Goal: Book appointment/travel/reservation

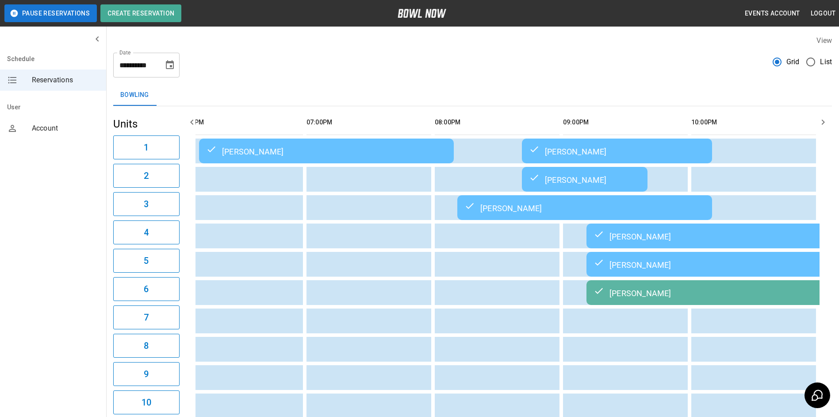
scroll to position [0, 794]
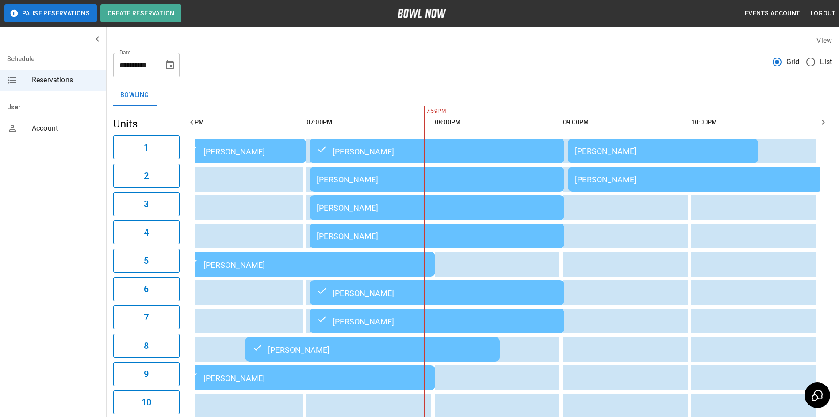
click at [720, 86] on div "Bowling" at bounding box center [472, 95] width 719 height 21
click at [822, 118] on icon "button" at bounding box center [823, 122] width 11 height 11
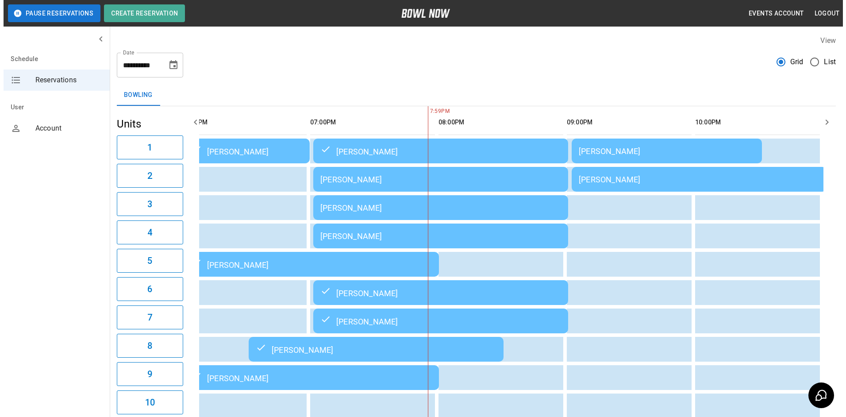
scroll to position [0, 800]
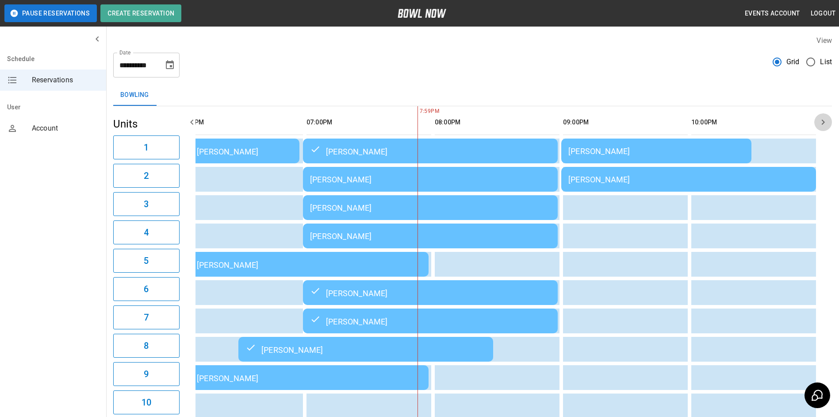
click at [822, 119] on icon "button" at bounding box center [823, 122] width 11 height 11
click at [443, 184] on div "[PERSON_NAME]" at bounding box center [430, 179] width 241 height 9
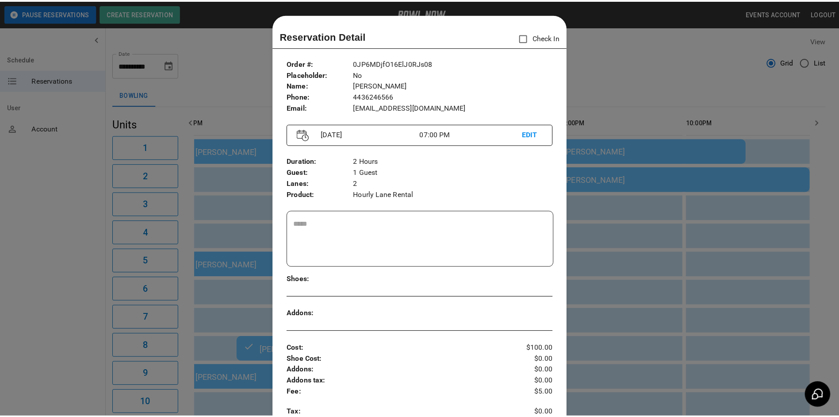
scroll to position [14, 0]
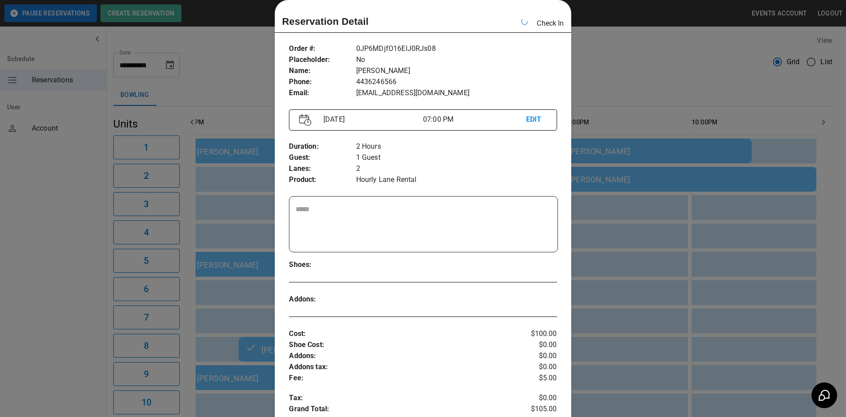
click at [600, 59] on div at bounding box center [423, 208] width 846 height 417
click at [600, 59] on div "**********" at bounding box center [472, 62] width 719 height 32
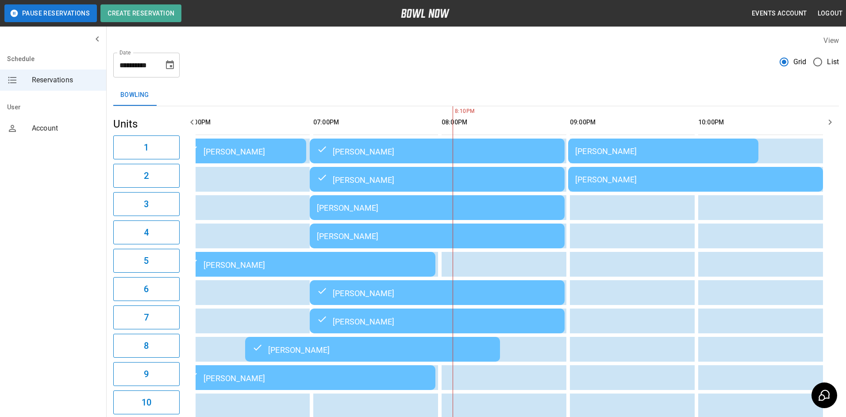
scroll to position [0, 800]
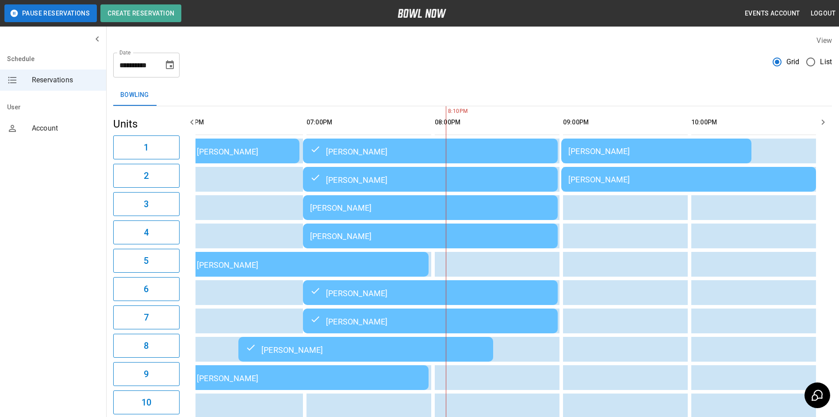
click at [466, 233] on div "[PERSON_NAME]" at bounding box center [430, 235] width 241 height 9
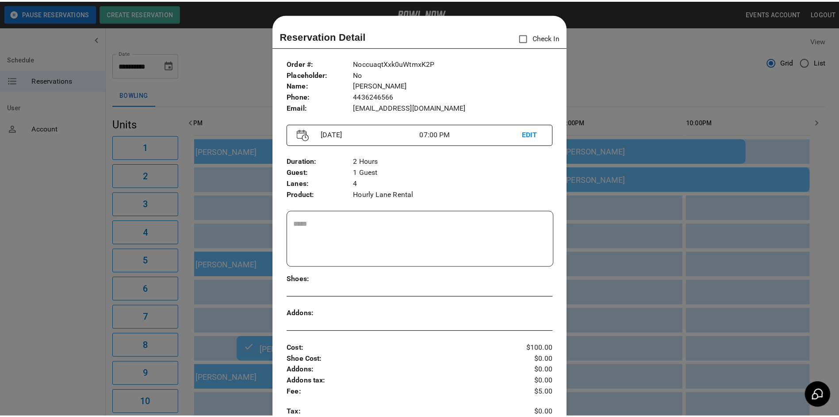
scroll to position [14, 0]
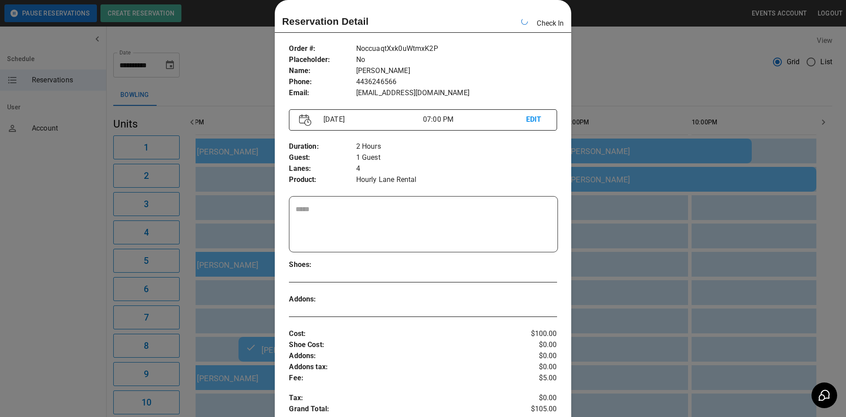
click at [638, 58] on div at bounding box center [423, 208] width 846 height 417
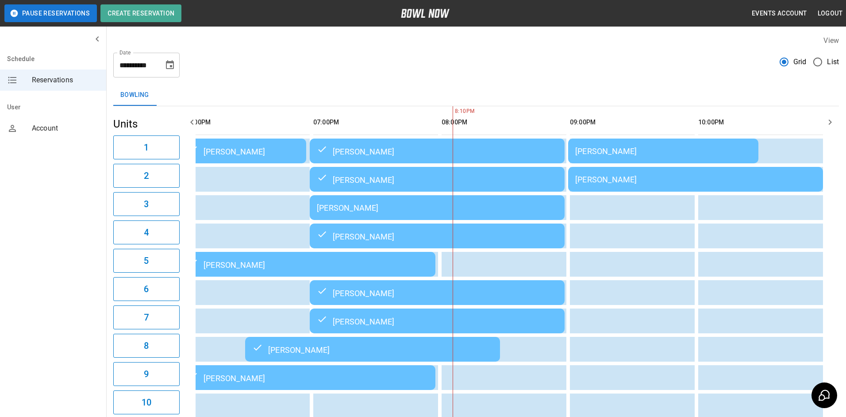
drag, startPoint x: 635, startPoint y: 58, endPoint x: 608, endPoint y: 96, distance: 46.7
click at [635, 58] on div "**********" at bounding box center [476, 62] width 726 height 32
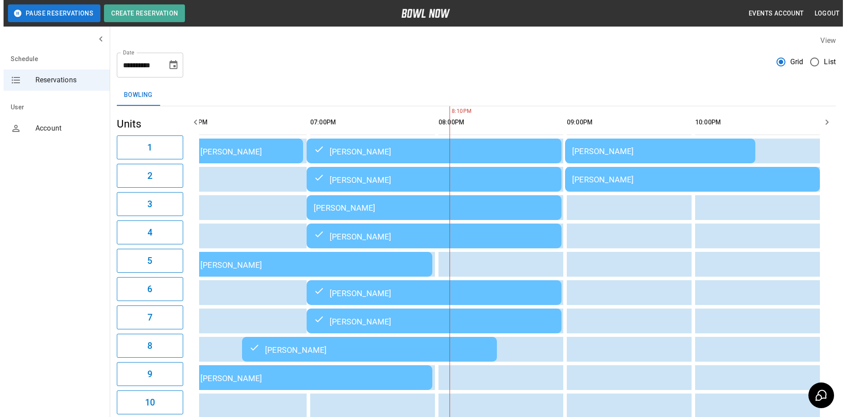
scroll to position [0, 794]
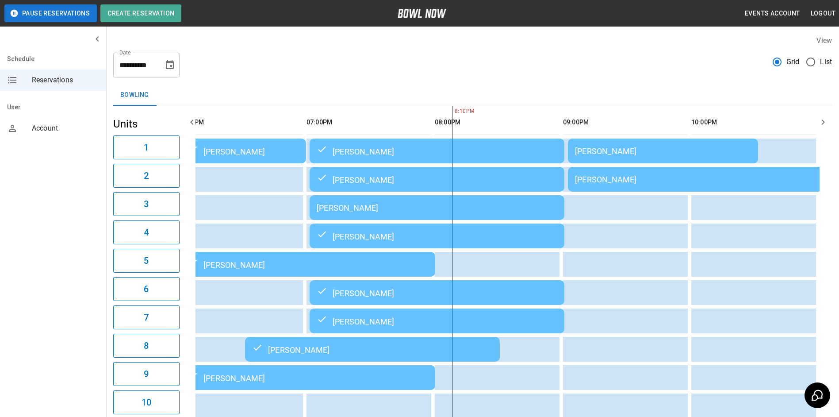
click at [494, 218] on td "[PERSON_NAME]" at bounding box center [437, 207] width 255 height 25
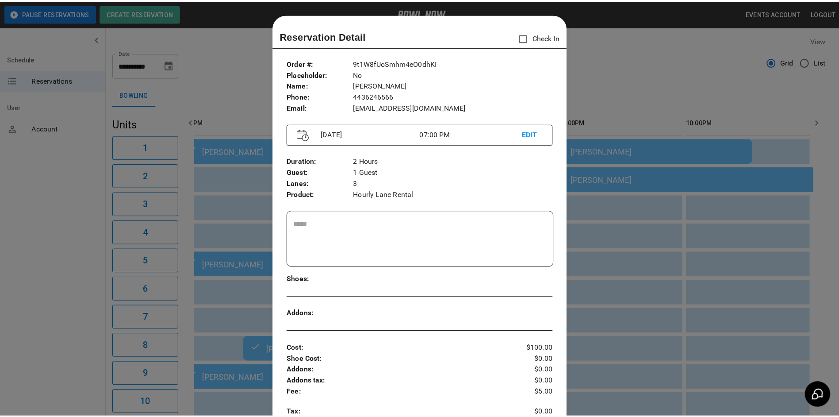
scroll to position [14, 0]
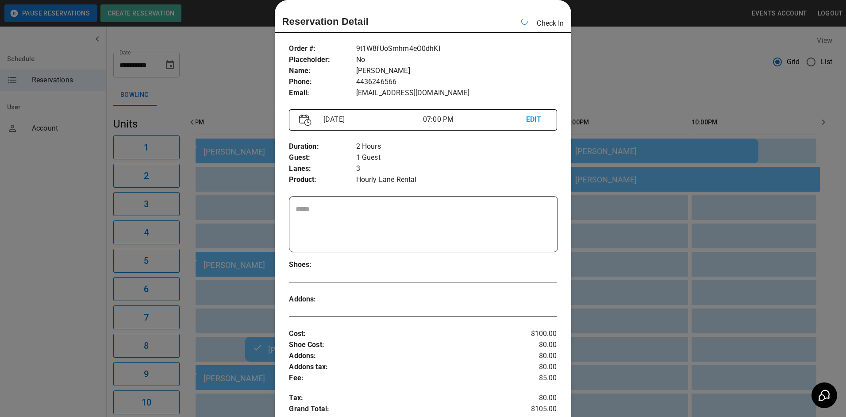
click at [651, 71] on div at bounding box center [423, 208] width 846 height 417
click at [652, 74] on div "**********" at bounding box center [472, 62] width 719 height 32
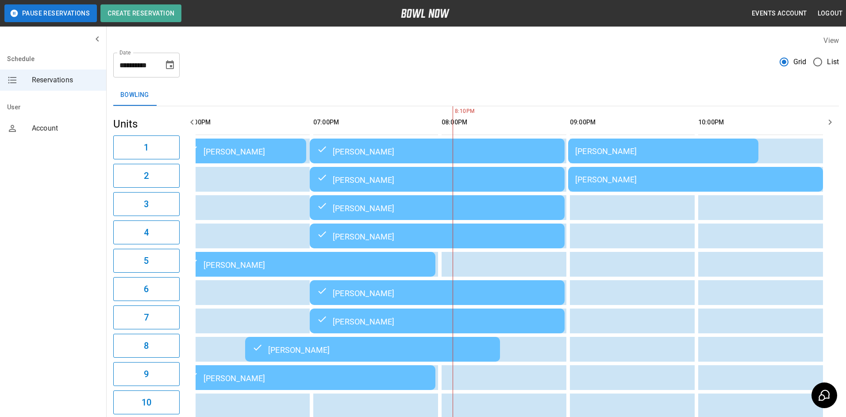
click at [651, 73] on div "**********" at bounding box center [476, 62] width 726 height 32
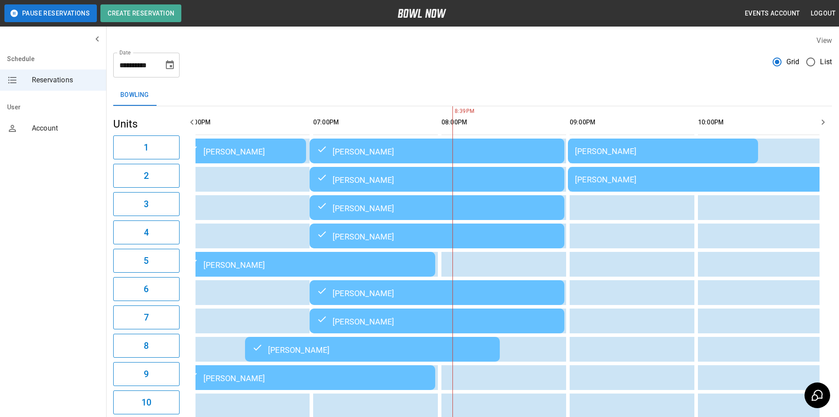
click at [605, 138] on td "[PERSON_NAME]" at bounding box center [663, 150] width 190 height 25
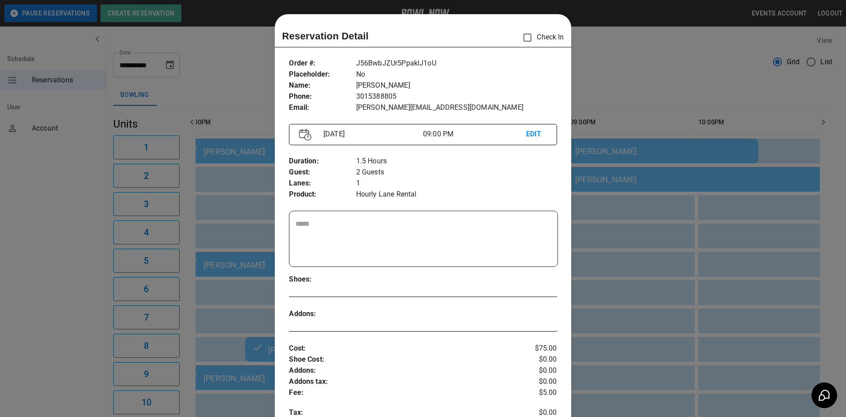
scroll to position [14, 0]
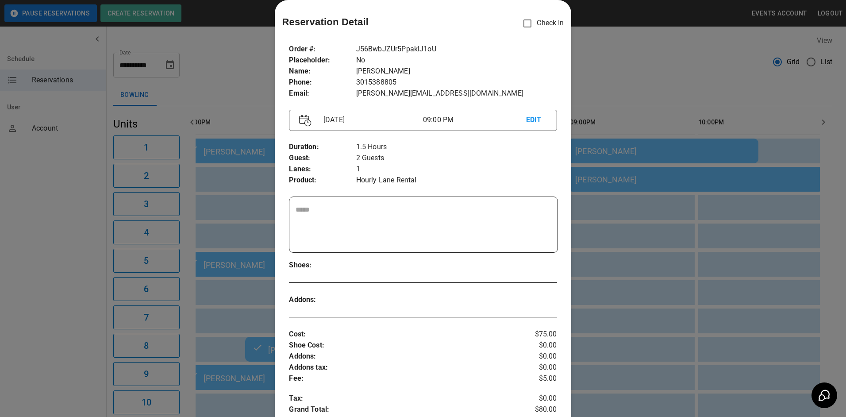
click at [599, 98] on div at bounding box center [423, 208] width 846 height 417
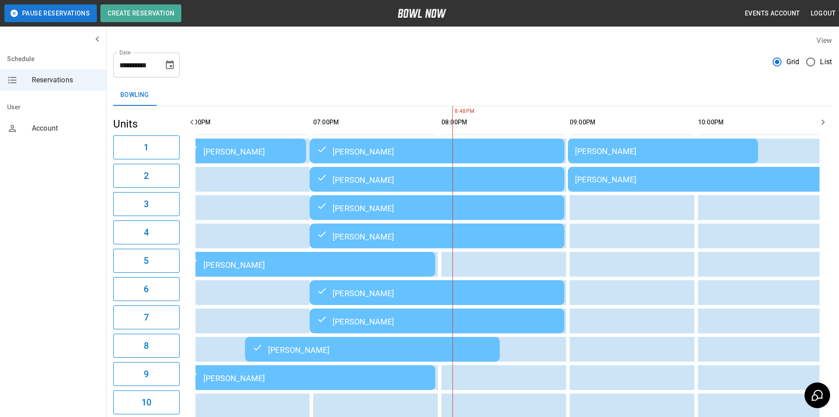
click at [587, 177] on div "[PERSON_NAME]" at bounding box center [695, 179] width 241 height 9
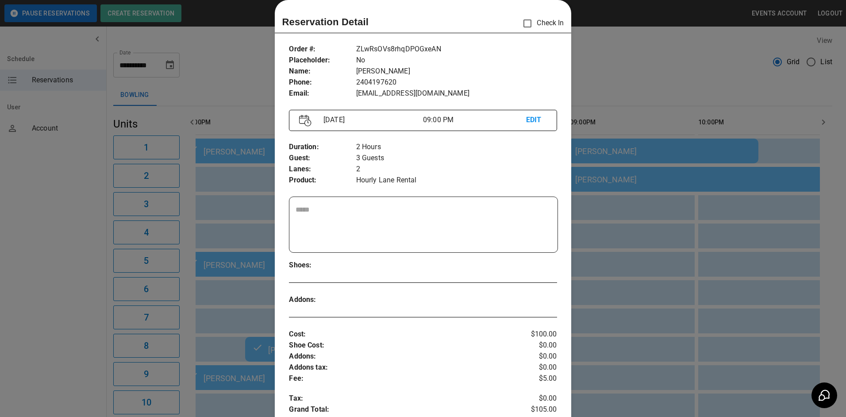
click at [631, 93] on div at bounding box center [423, 208] width 846 height 417
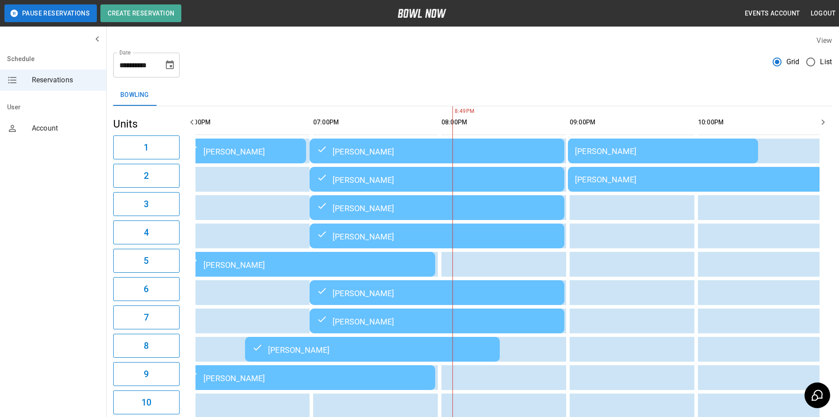
click at [774, 169] on td "[PERSON_NAME]" at bounding box center [695, 179] width 255 height 25
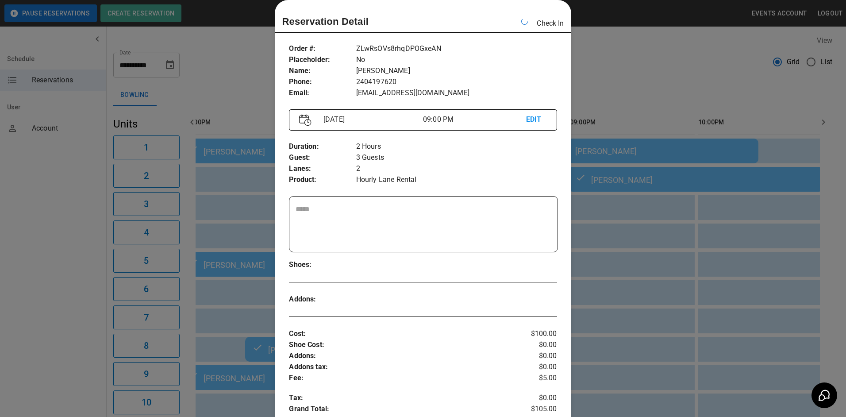
click at [712, 73] on div at bounding box center [423, 208] width 846 height 417
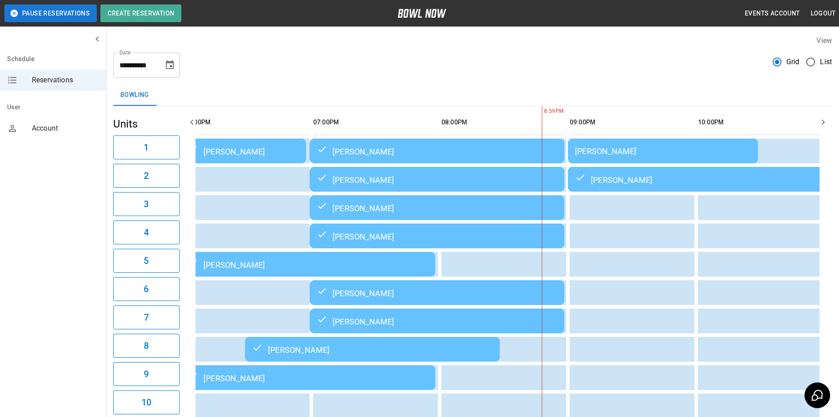
click at [696, 160] on td "[PERSON_NAME]" at bounding box center [663, 150] width 190 height 25
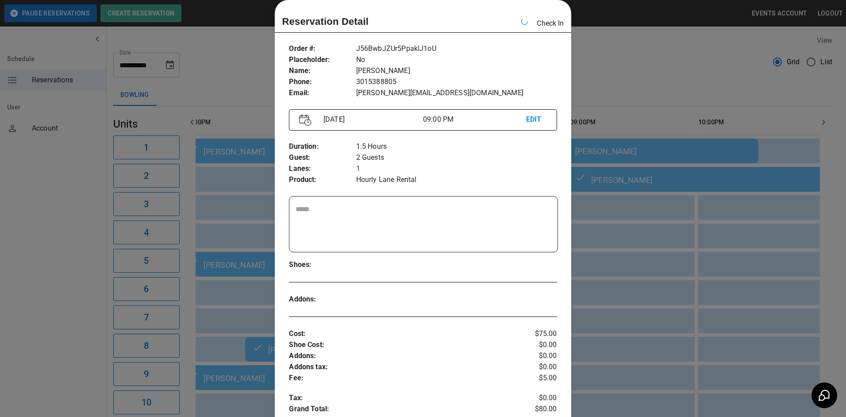
click at [618, 53] on div at bounding box center [423, 208] width 846 height 417
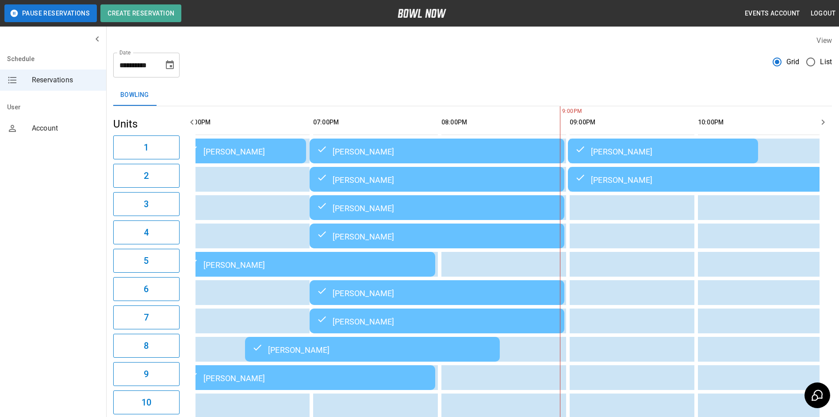
scroll to position [0, 792]
